Goal: Task Accomplishment & Management: Manage account settings

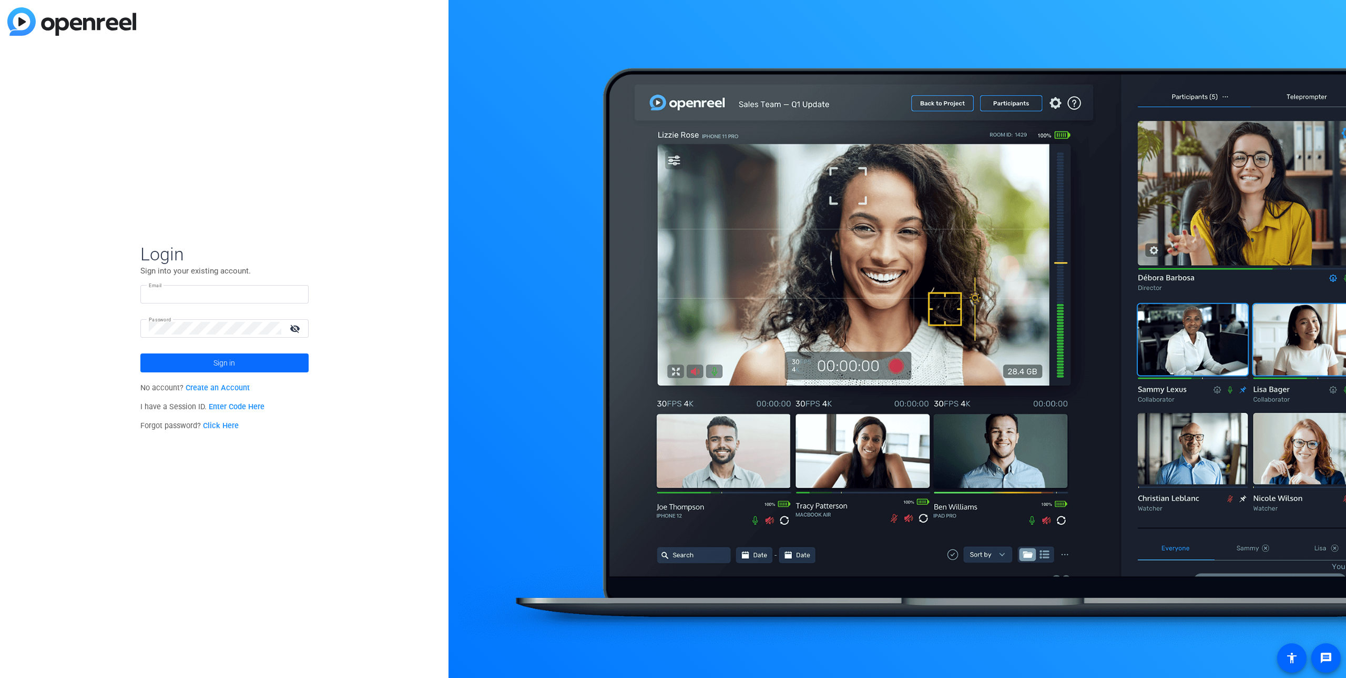
type input "[PERSON_NAME][EMAIL_ADDRESS][PERSON_NAME][DOMAIN_NAME]"
click at [245, 357] on span at bounding box center [224, 362] width 168 height 25
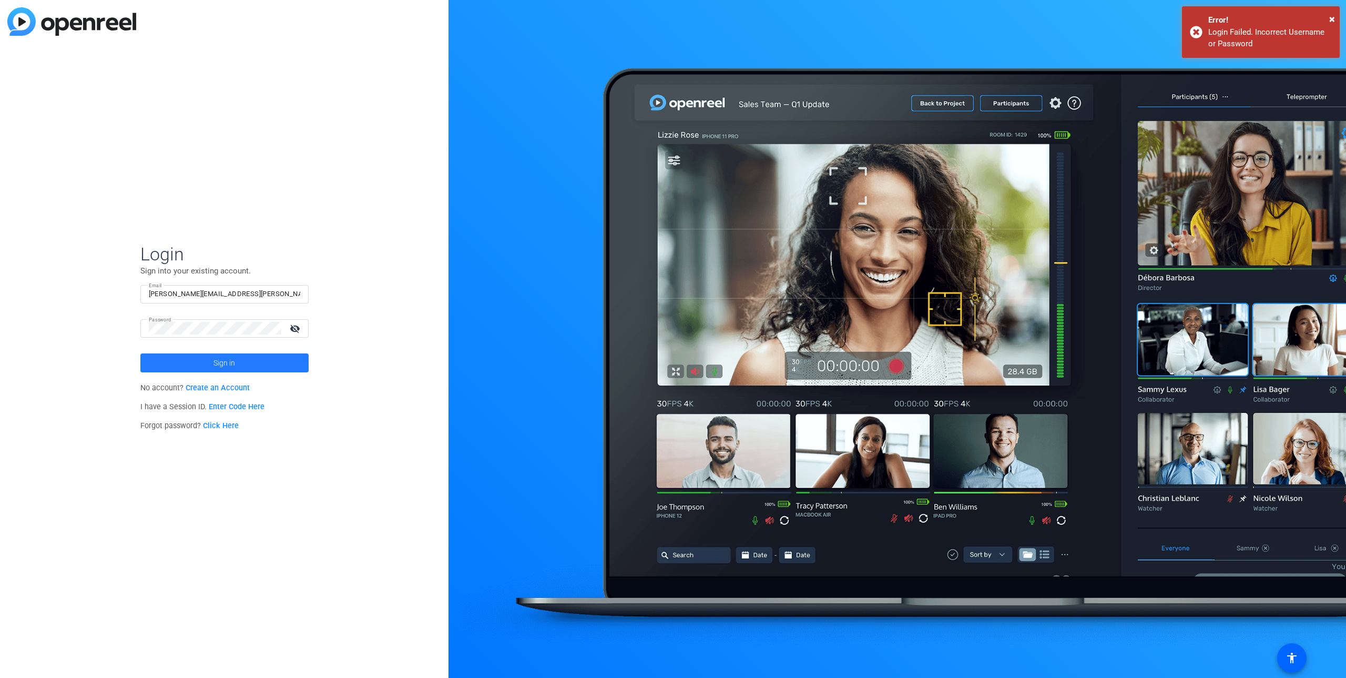
click at [214, 360] on span "Sign in" at bounding box center [225, 363] width 22 height 26
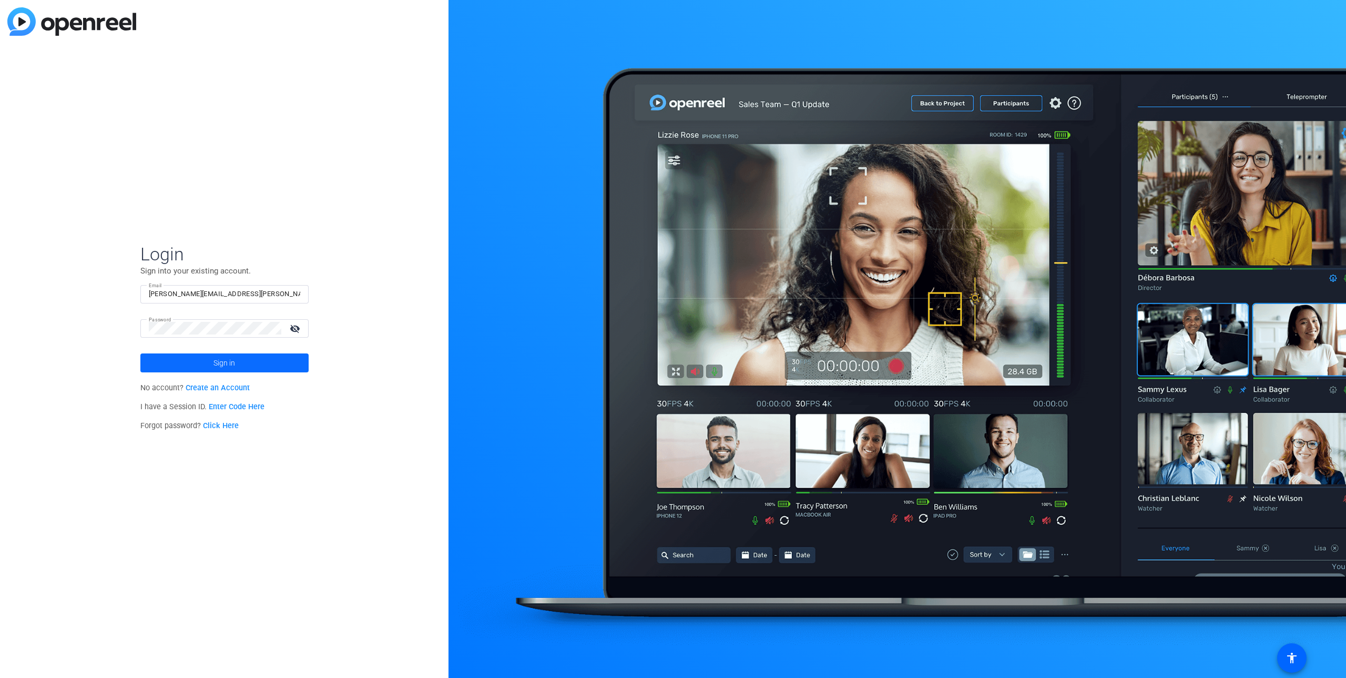
click at [228, 356] on span "Sign in" at bounding box center [225, 363] width 22 height 26
click at [292, 328] on mat-icon "visibility_off" at bounding box center [295, 328] width 25 height 15
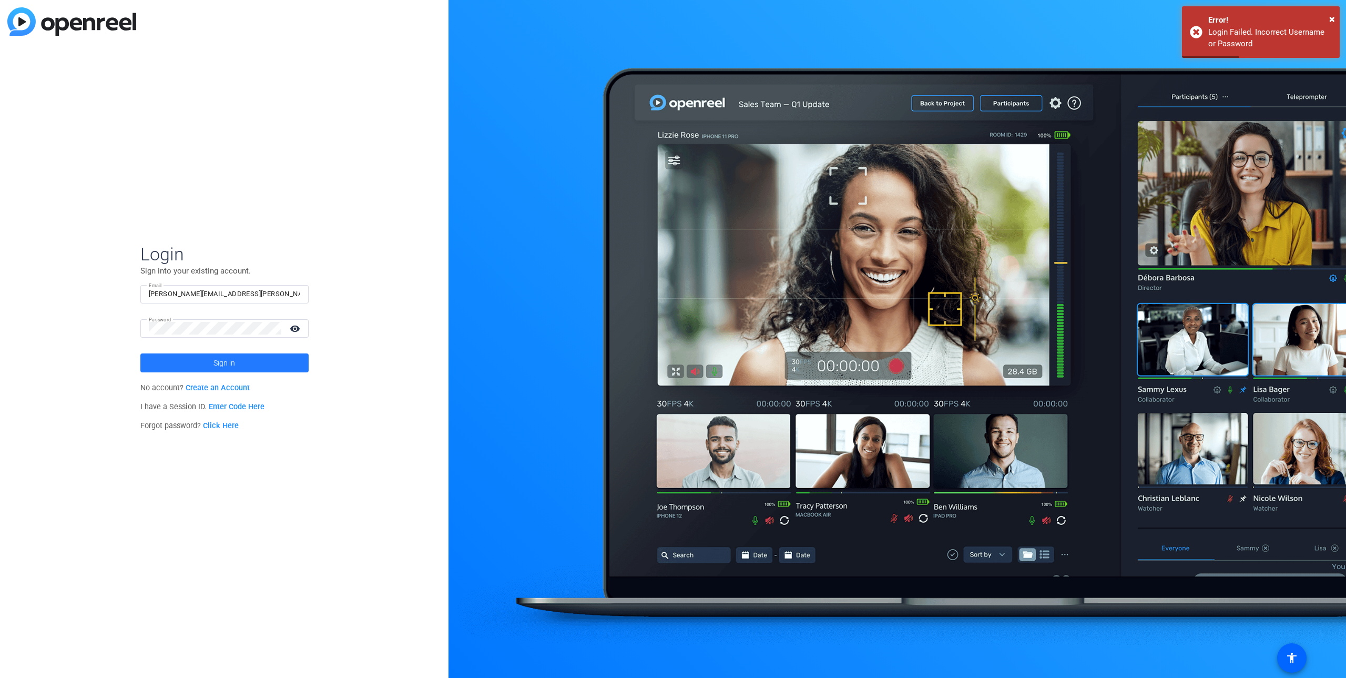
click at [217, 361] on span "Sign in" at bounding box center [225, 363] width 22 height 26
click at [223, 296] on input "[PERSON_NAME][EMAIL_ADDRESS][PERSON_NAME][DOMAIN_NAME]" at bounding box center [224, 294] width 151 height 13
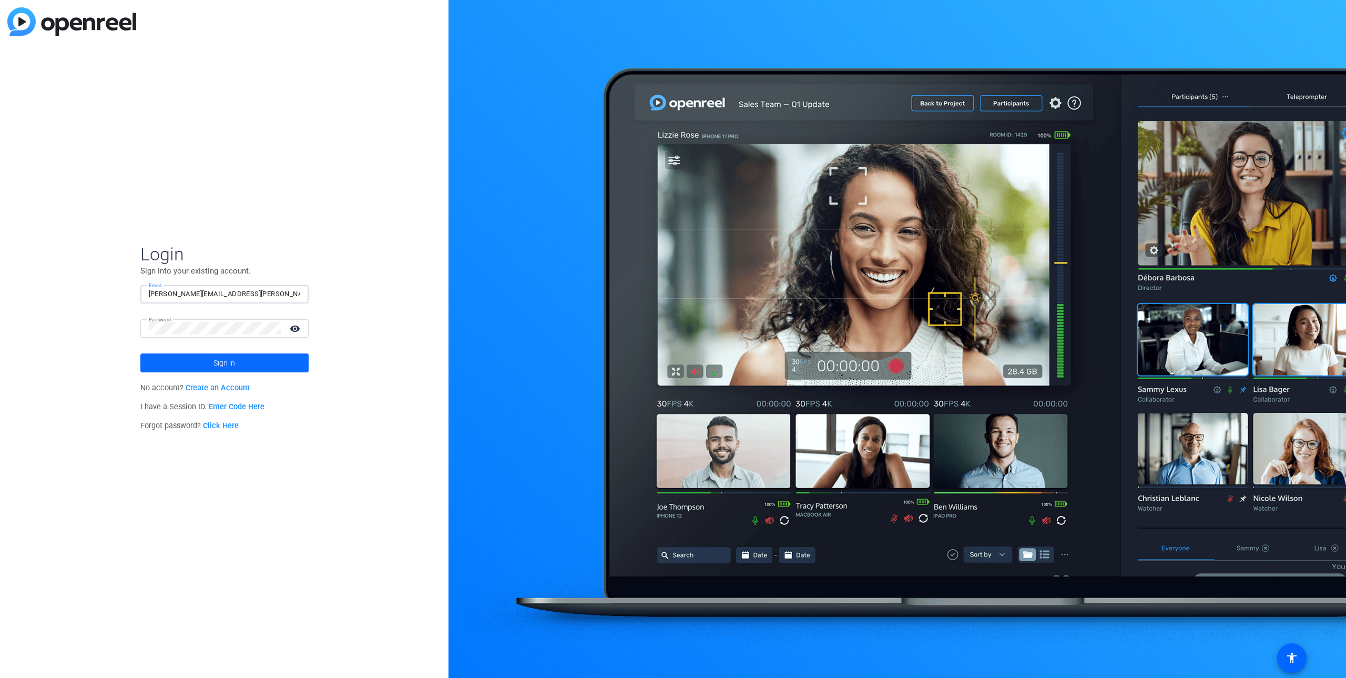
click at [274, 358] on span at bounding box center [224, 362] width 168 height 25
click at [232, 421] on link "Click Here" at bounding box center [221, 425] width 36 height 9
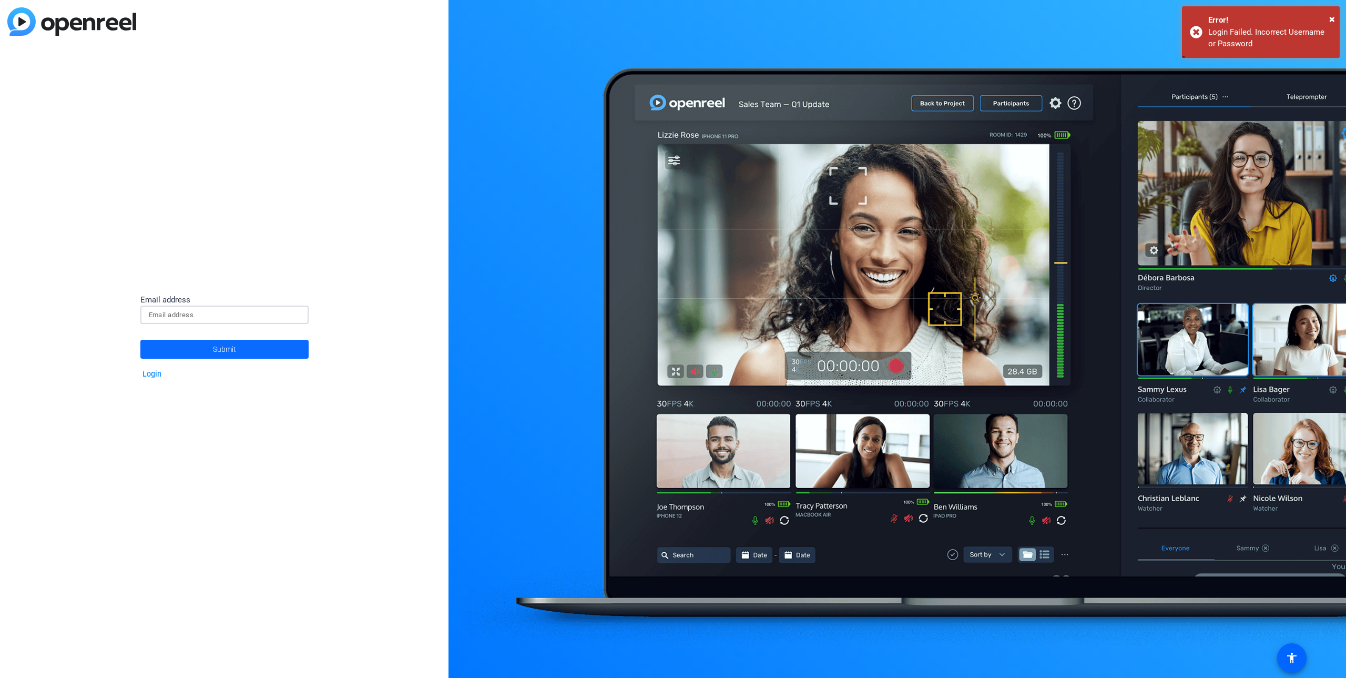
drag, startPoint x: 214, startPoint y: 309, endPoint x: 196, endPoint y: 339, distance: 35.4
click at [205, 326] on mat-form-field at bounding box center [224, 323] width 168 height 34
type input "[PERSON_NAME][EMAIL_ADDRESS][PERSON_NAME][DOMAIN_NAME]"
click at [231, 356] on span "Submit" at bounding box center [224, 349] width 23 height 26
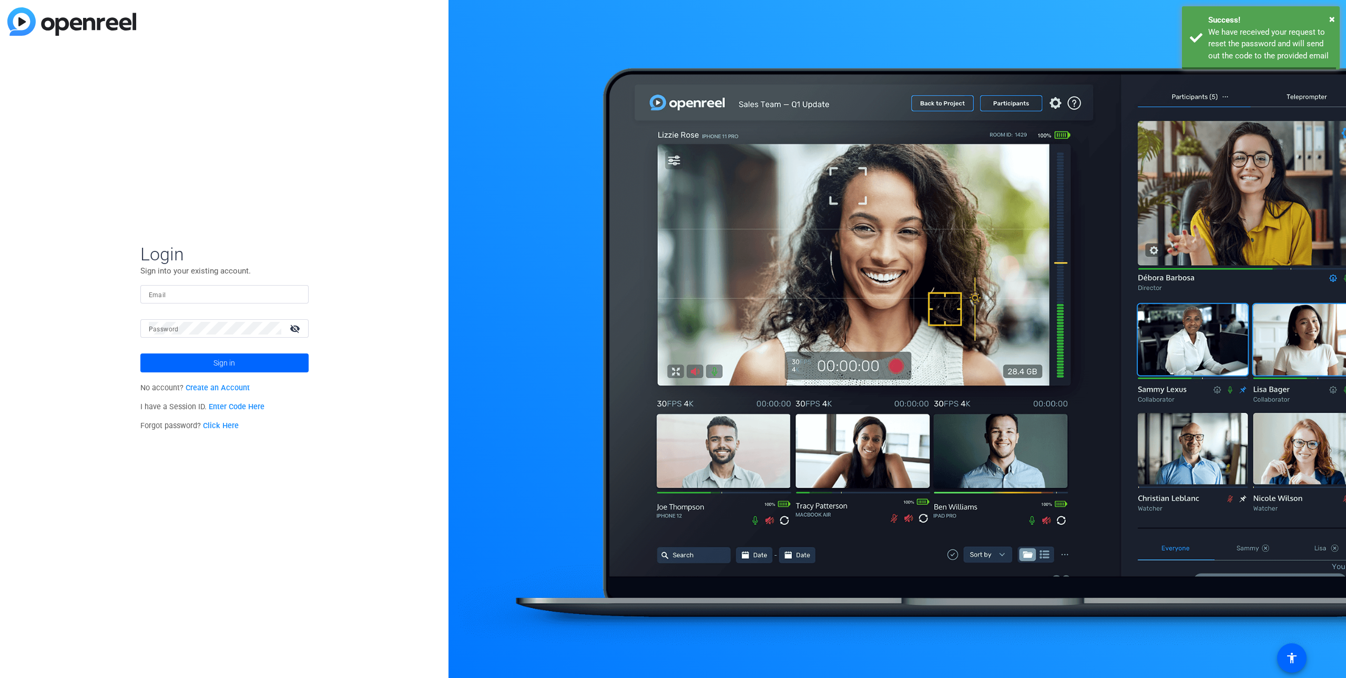
type input "[PERSON_NAME][EMAIL_ADDRESS][PERSON_NAME][DOMAIN_NAME]"
